Goal: Task Accomplishment & Management: Use online tool/utility

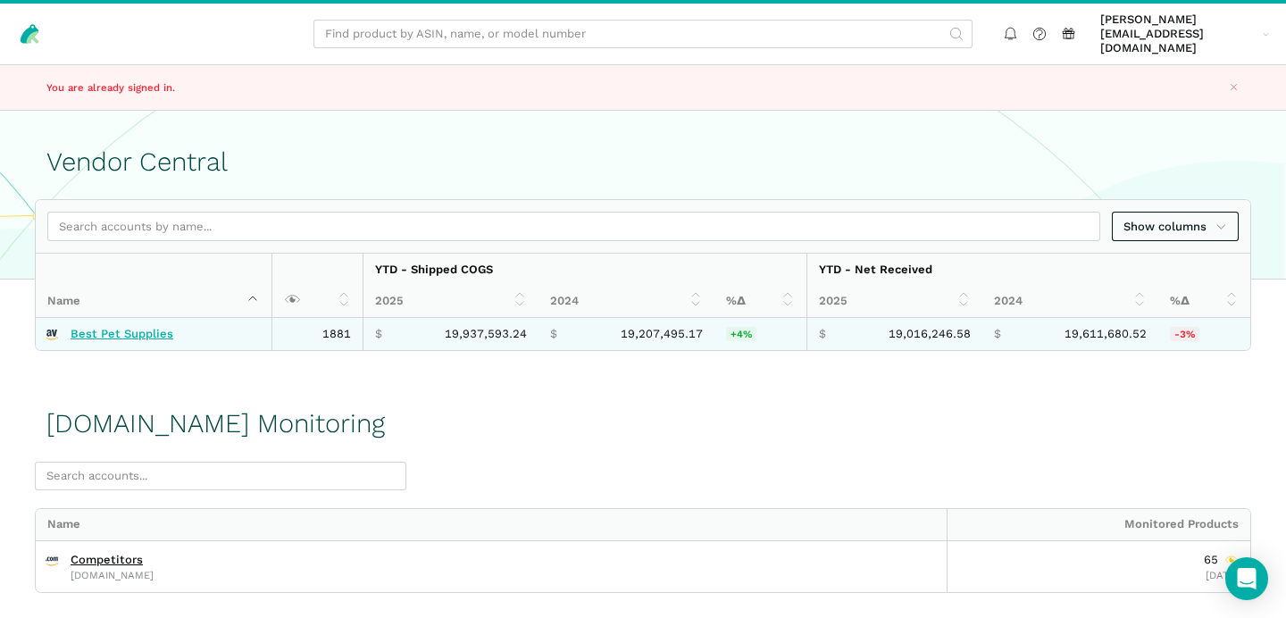
click at [145, 327] on link "Best Pet Supplies" at bounding box center [122, 334] width 103 height 14
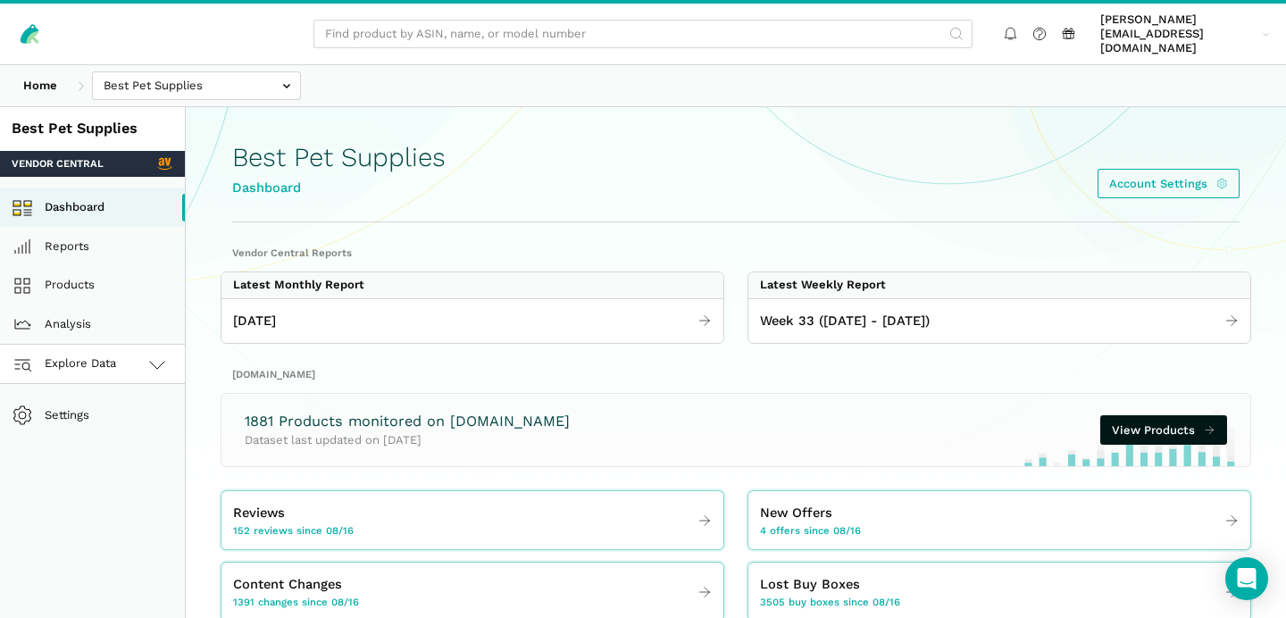
click at [130, 351] on link "Explore Data" at bounding box center [92, 364] width 185 height 39
click at [114, 423] on link "[DOMAIN_NAME]" at bounding box center [92, 442] width 185 height 39
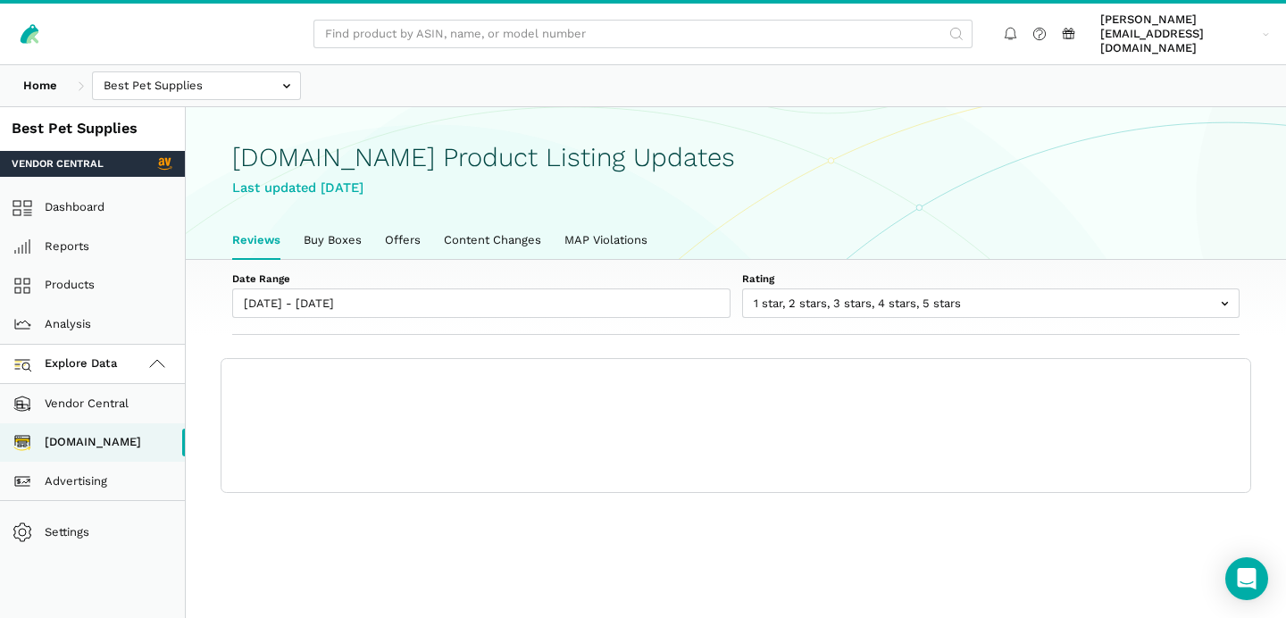
scroll to position [5, 0]
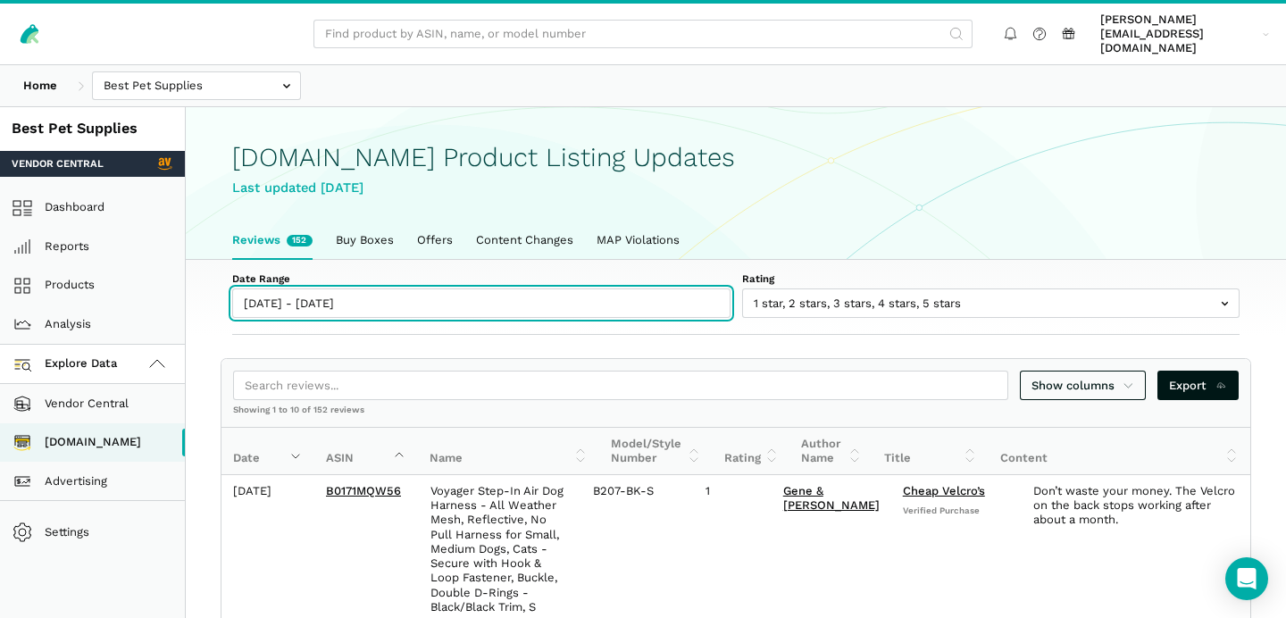
click at [299, 291] on input "08/16/2025 - 08/22/2025" at bounding box center [481, 303] width 498 height 29
type input "08/16/2025"
type input "08/22/2025"
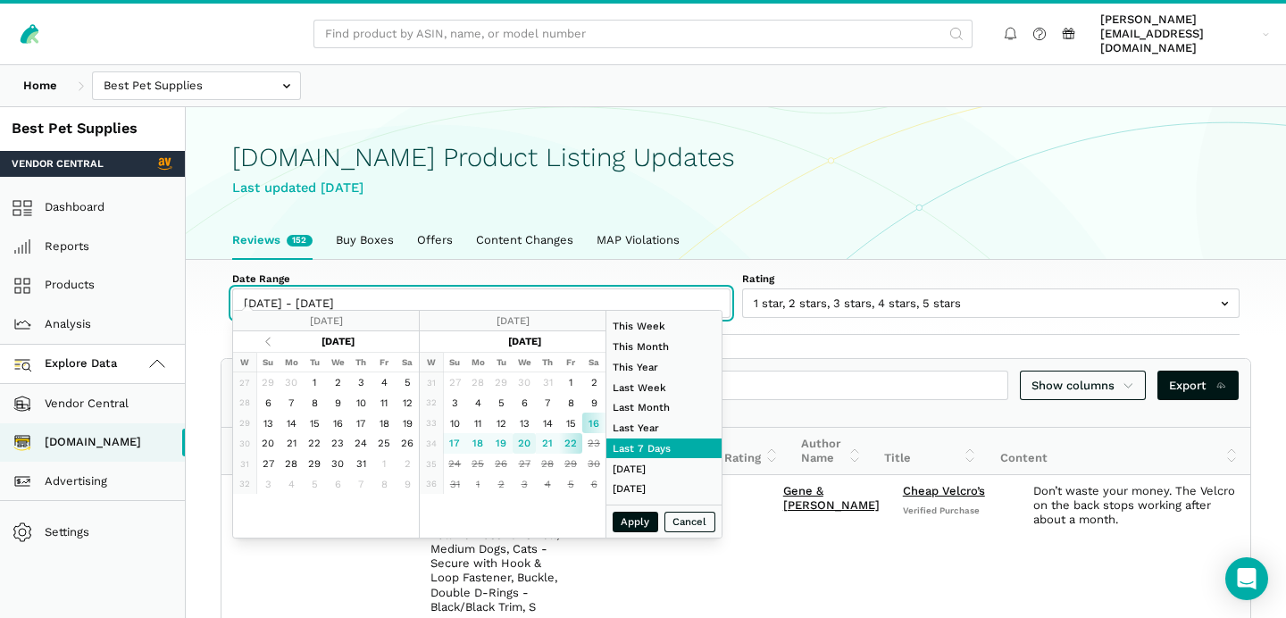
type input "08/20/2025"
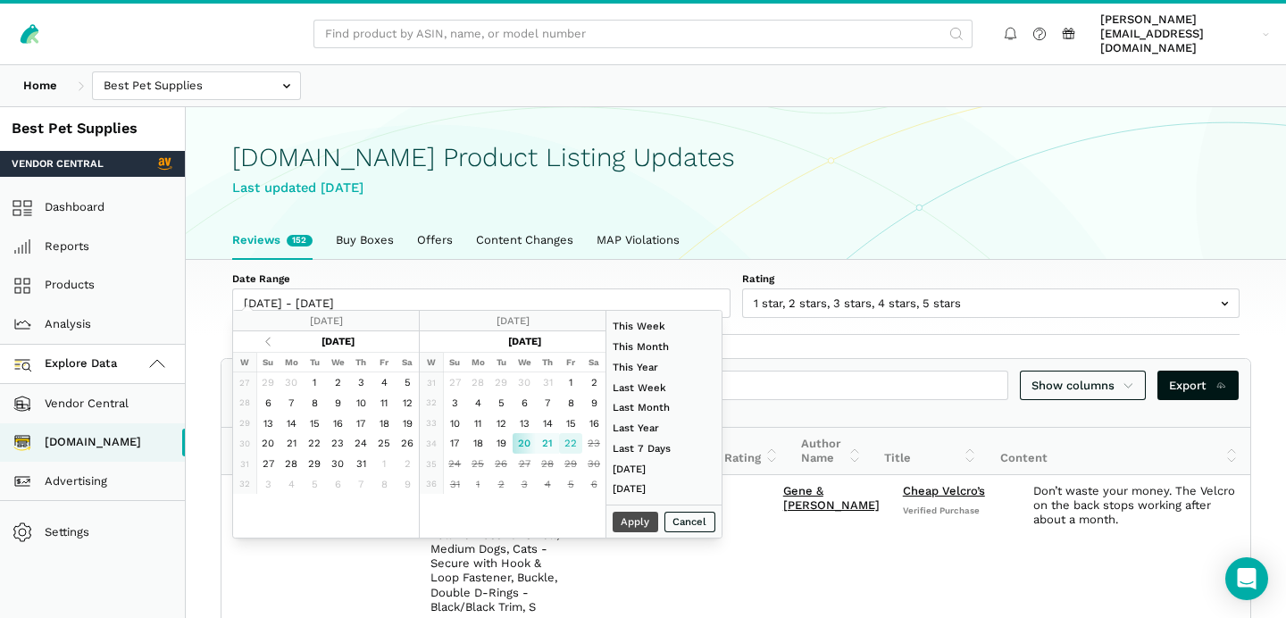
type input "08/22/2025"
type input "06/01/2025"
type input "06/30/2025"
type input "08/20/2025"
type input "08/22/2025"
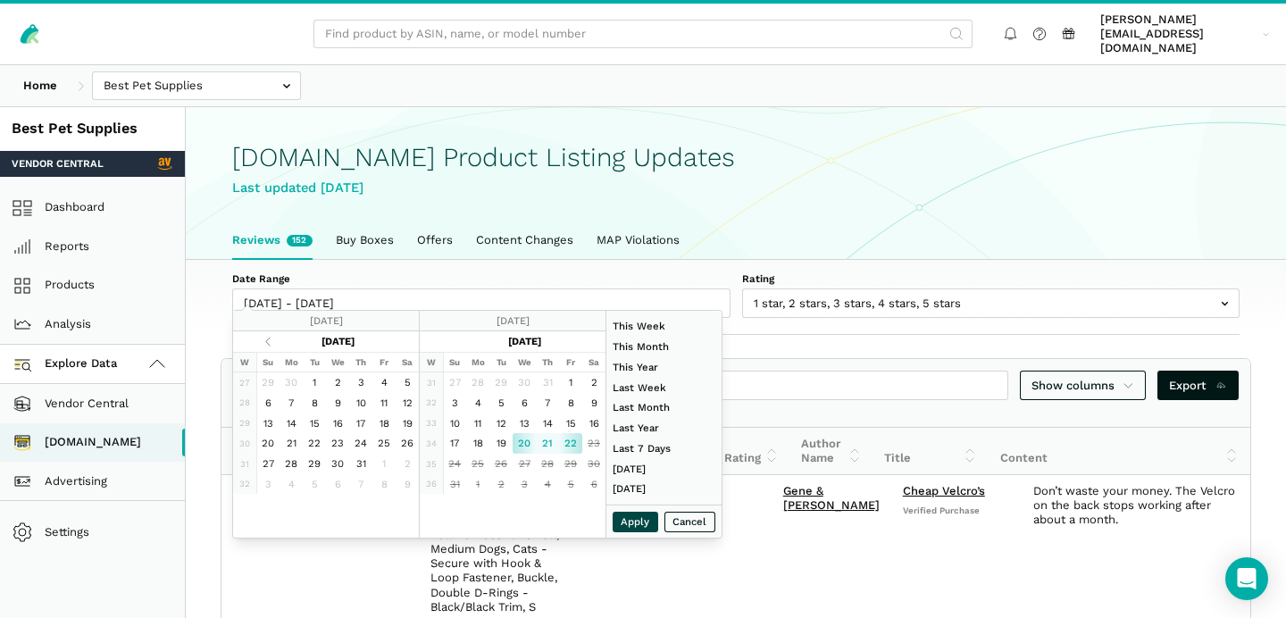
click at [641, 520] on button "Apply" at bounding box center [636, 522] width 46 height 21
type input "08/20/2025 - 08/22/2025"
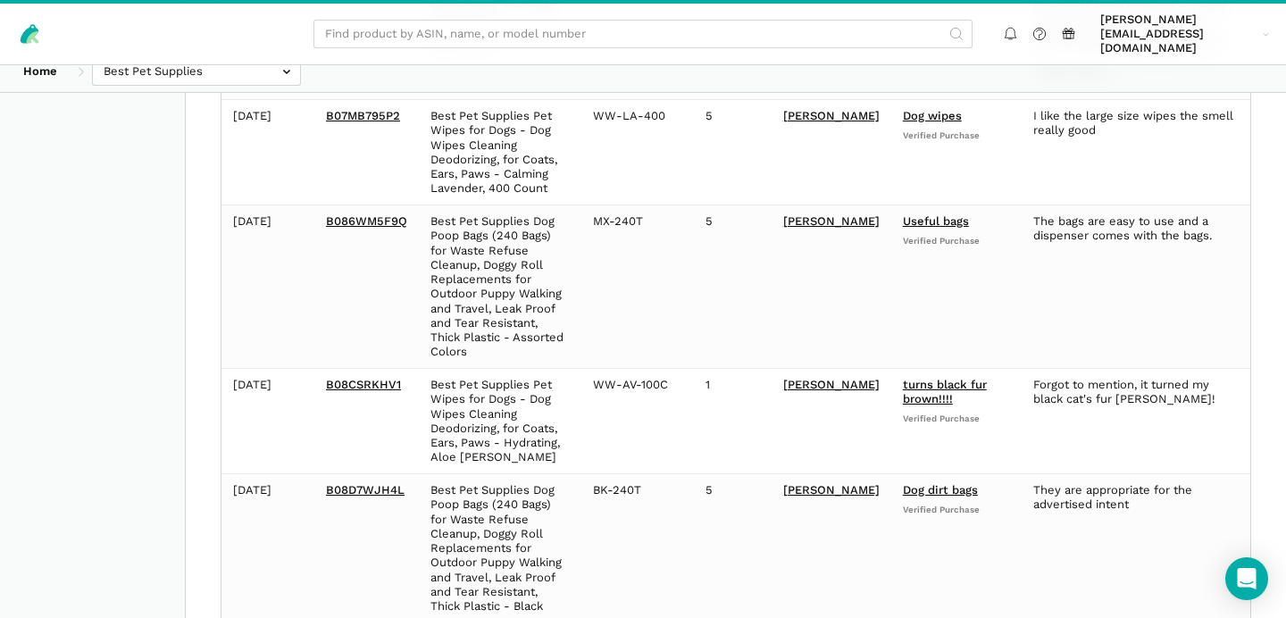
scroll to position [0, 0]
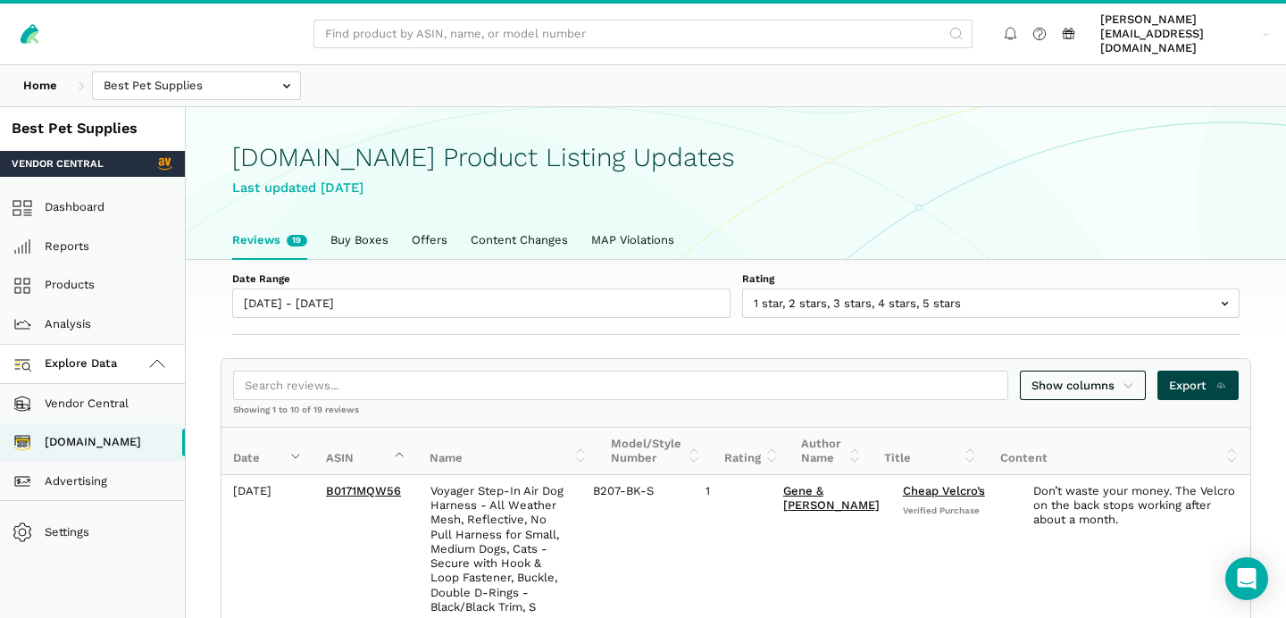
click at [1199, 377] on span "Export" at bounding box center [1198, 386] width 58 height 18
